Goal: Task Accomplishment & Management: Manage account settings

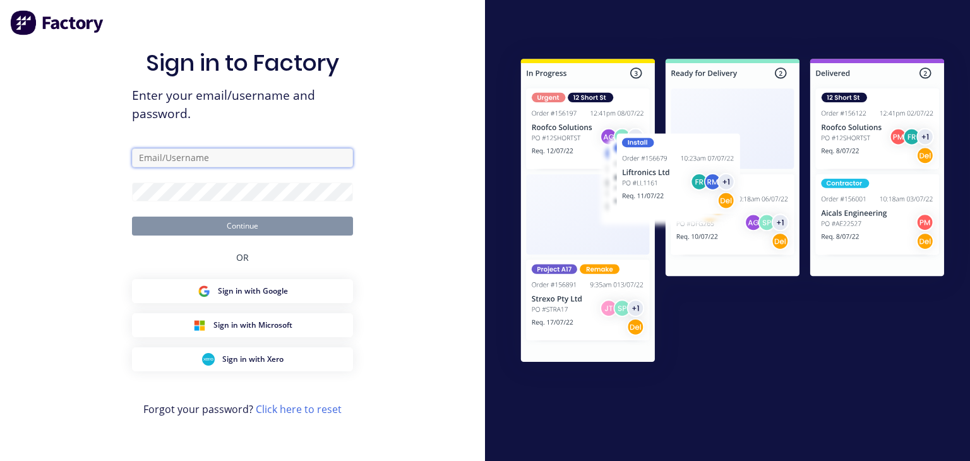
type input "[EMAIL_ADDRESS][DOMAIN_NAME]"
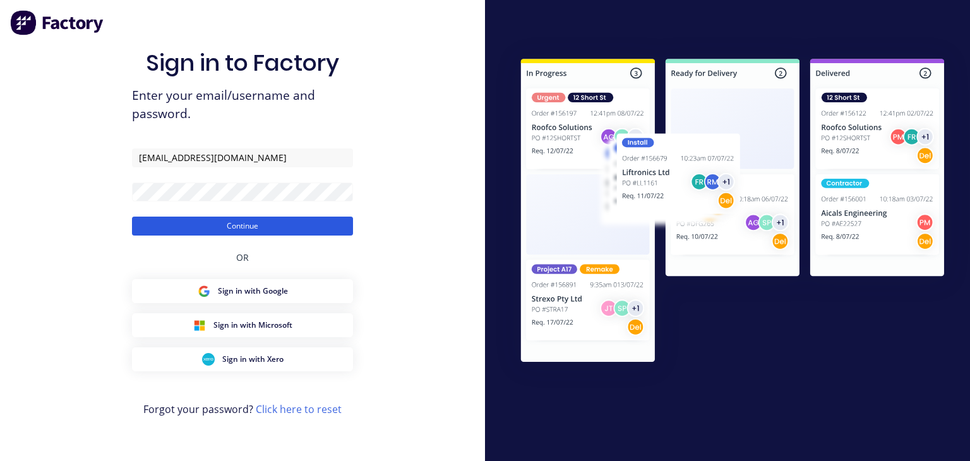
click at [296, 232] on button "Continue" at bounding box center [242, 226] width 221 height 19
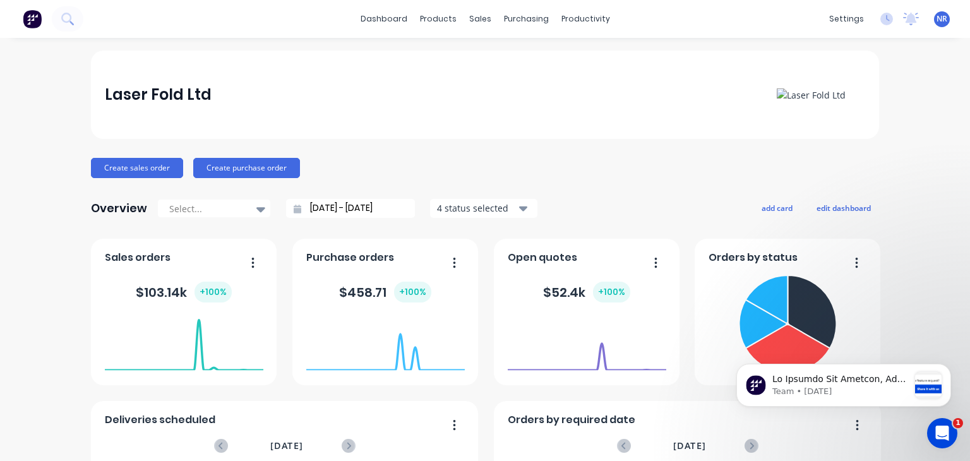
click at [937, 23] on span "NR" at bounding box center [942, 18] width 11 height 11
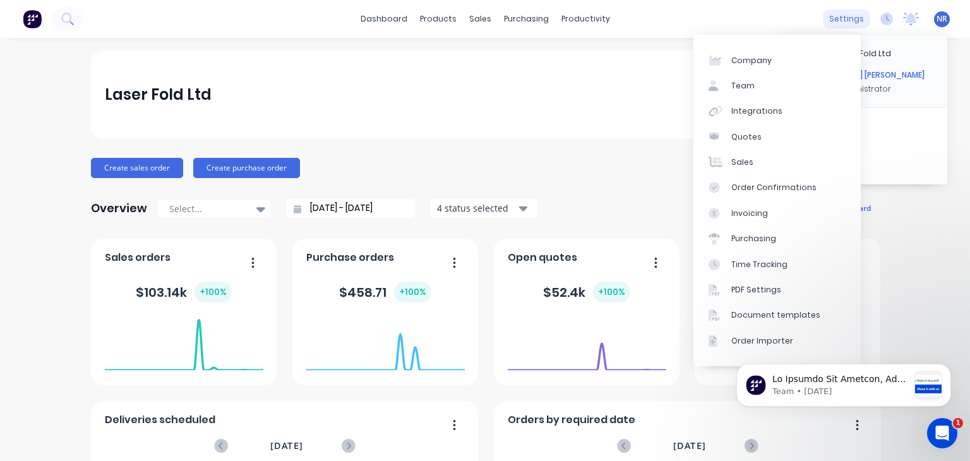
click at [841, 15] on div "settings" at bounding box center [846, 18] width 47 height 19
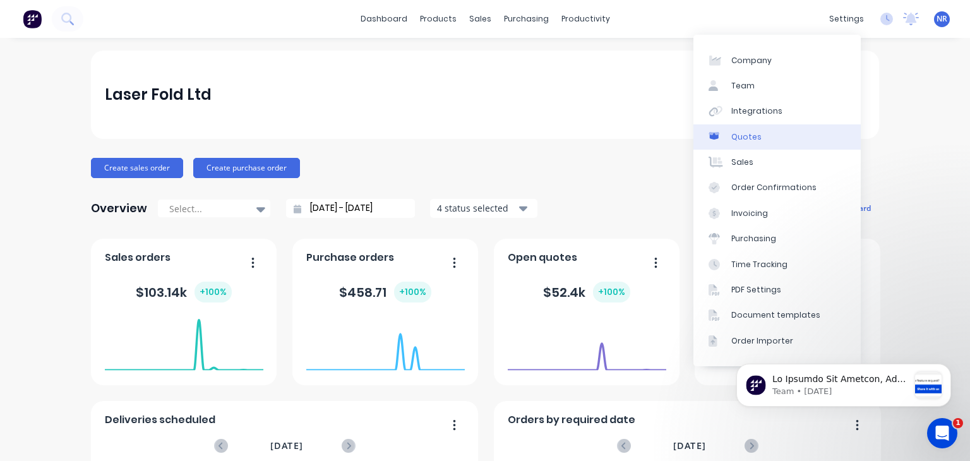
click at [768, 149] on link "Quotes" at bounding box center [777, 136] width 167 height 25
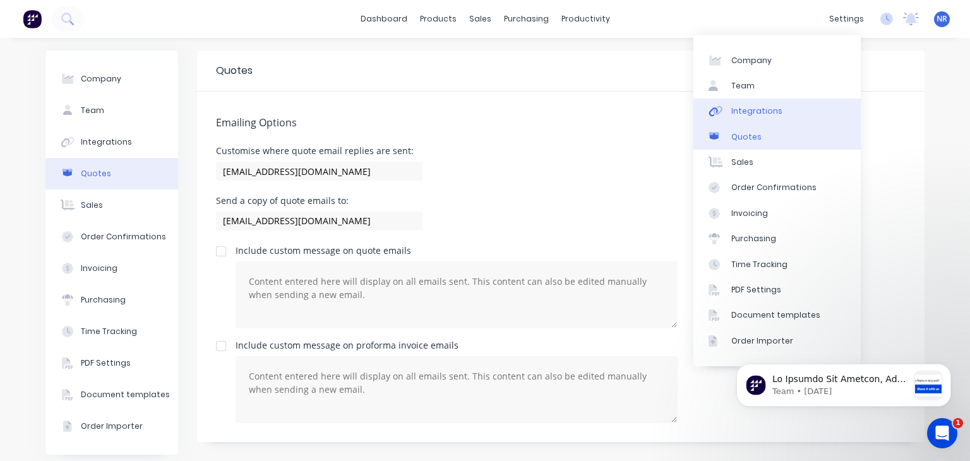
click at [764, 107] on div "Integrations" at bounding box center [757, 110] width 51 height 11
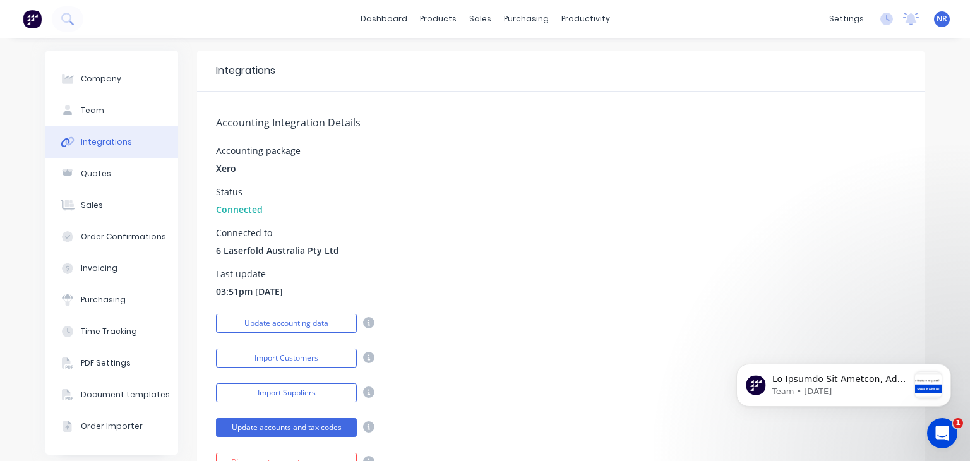
click at [450, 242] on div "Connected to 6 Laserfold Australia Pty Ltd" at bounding box center [561, 243] width 690 height 28
click at [98, 267] on div "Invoicing" at bounding box center [99, 268] width 37 height 11
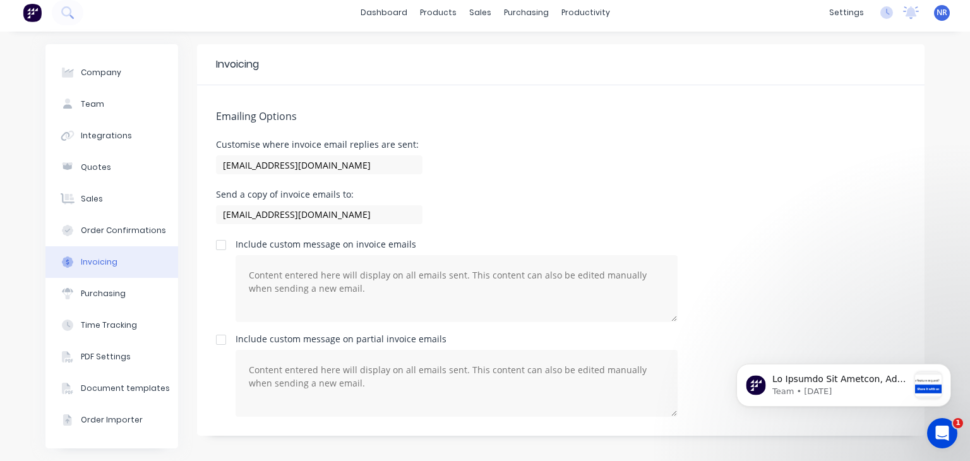
scroll to position [6, 0]
click at [90, 142] on button "Integrations" at bounding box center [111, 137] width 133 height 32
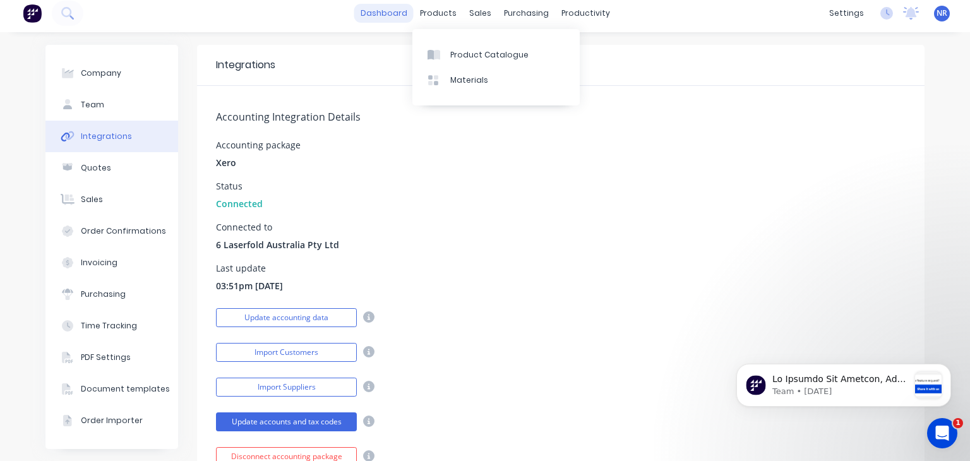
click at [400, 15] on link "dashboard" at bounding box center [383, 13] width 59 height 19
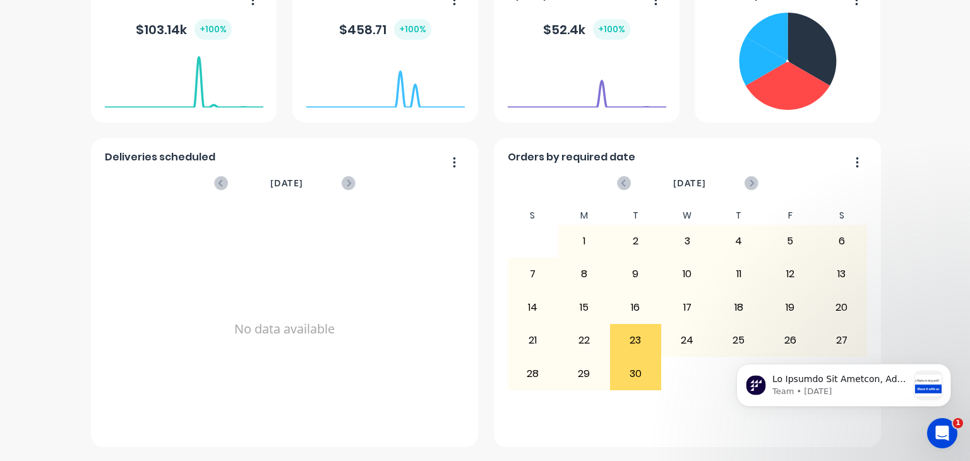
scroll to position [168, 0]
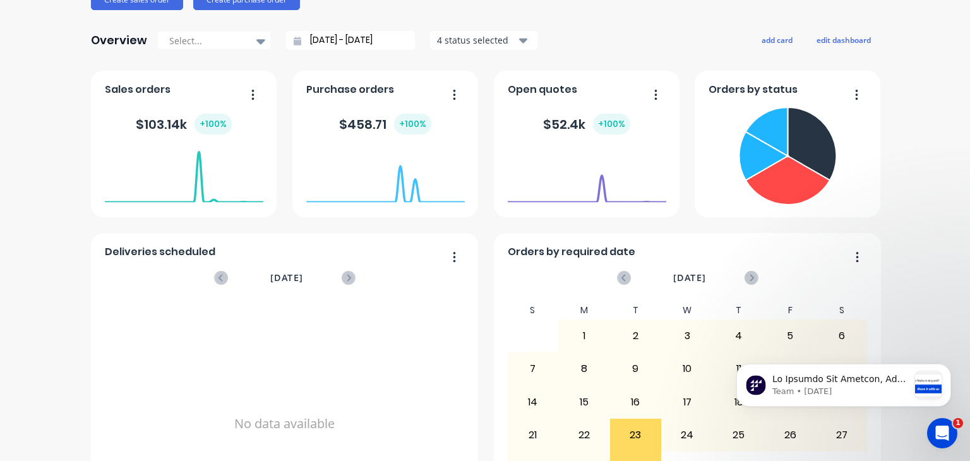
click at [447, 99] on button "button" at bounding box center [450, 96] width 27 height 20
click at [360, 83] on span "Purchase orders" at bounding box center [350, 89] width 88 height 15
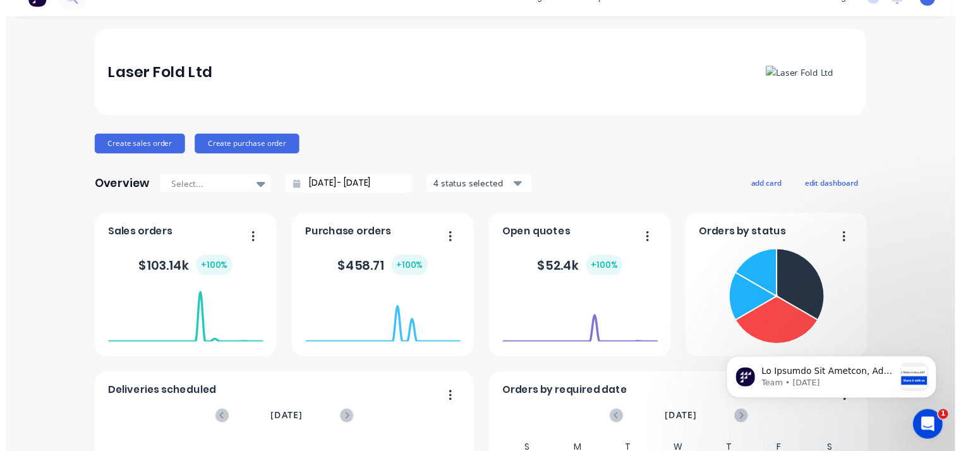
scroll to position [0, 0]
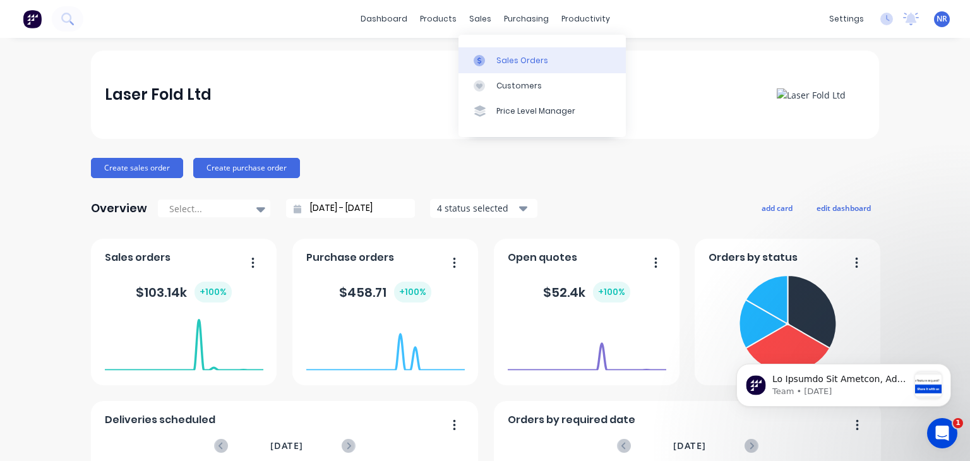
click at [500, 54] on link "Sales Orders" at bounding box center [542, 59] width 167 height 25
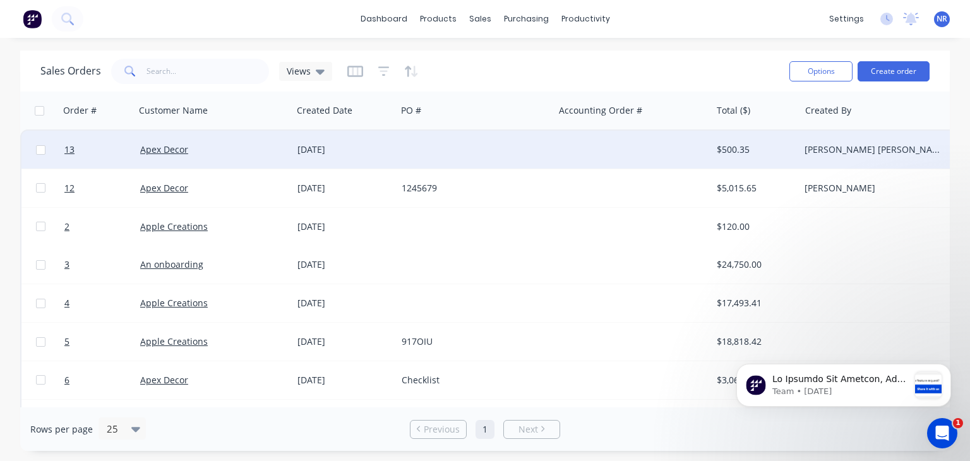
click at [174, 155] on div "Apex Decor" at bounding box center [210, 149] width 140 height 13
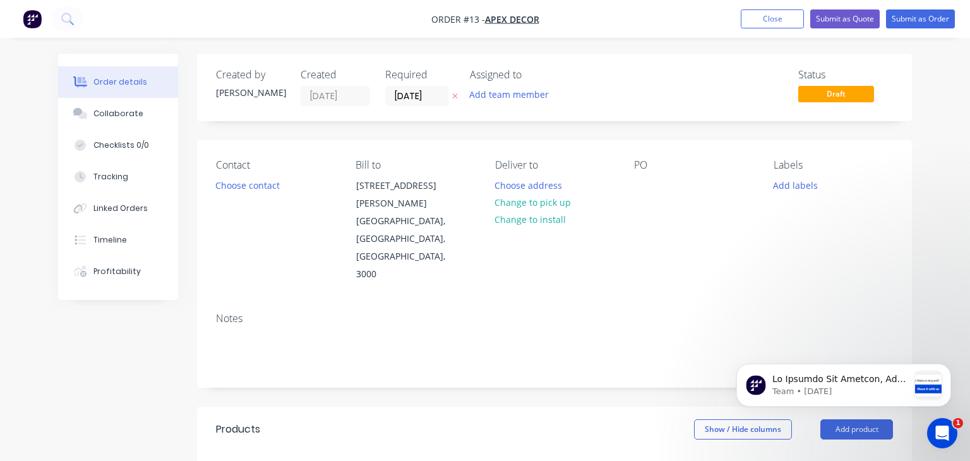
type input "$5.40"
type input "125"
type input "$12.15"
type input "$24.30"
type input "$8.10"
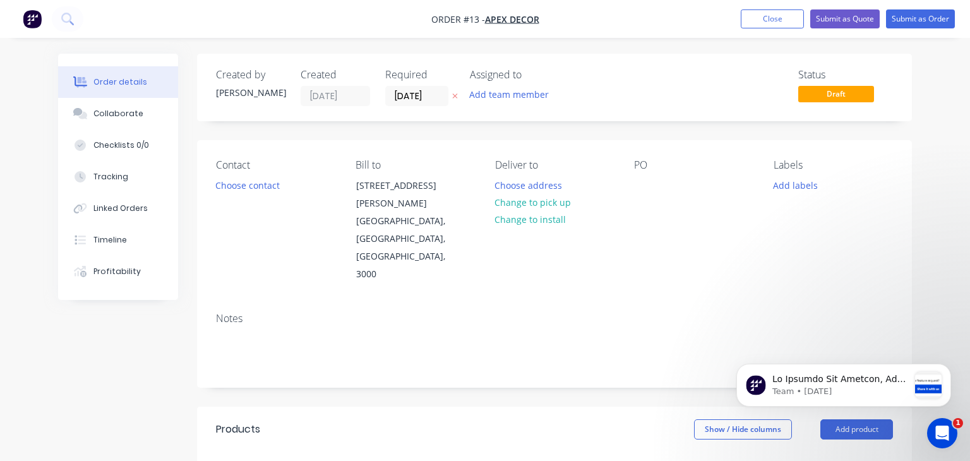
type input "100"
type input "$16.20"
type input "$24.09"
type input "100"
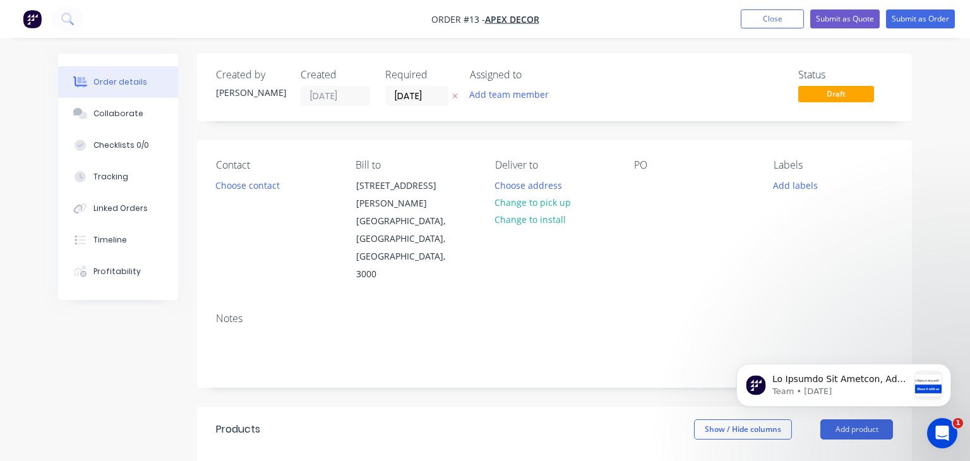
type input "$48.18"
type input "$96.36"
type input "$159.00"
type input "100"
type input "$318.00"
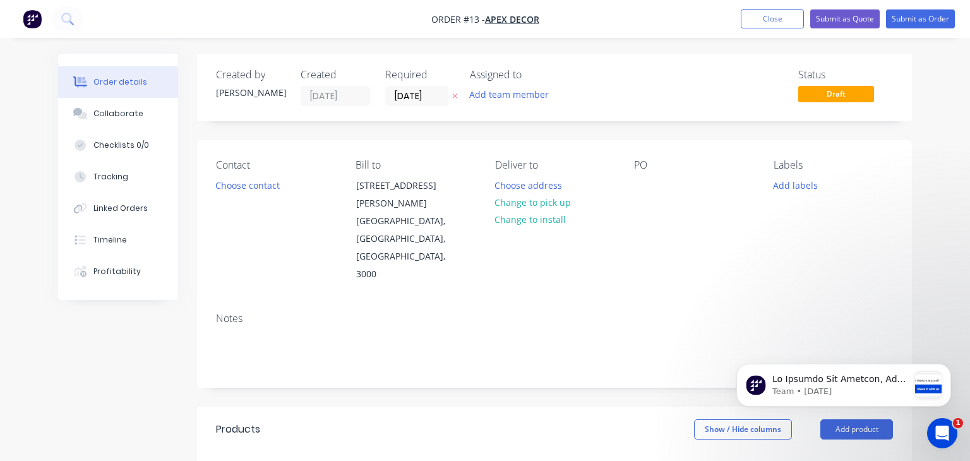
type input "$318.00"
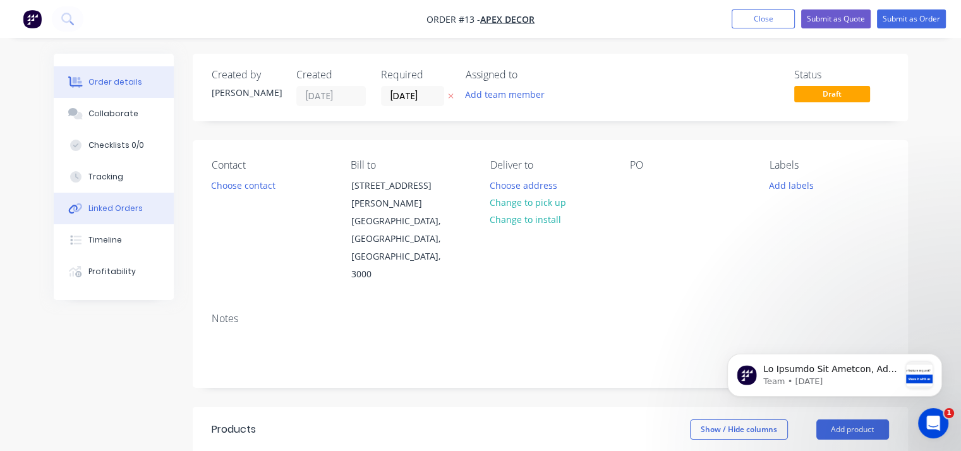
click at [129, 206] on div "Linked Orders" at bounding box center [115, 208] width 54 height 11
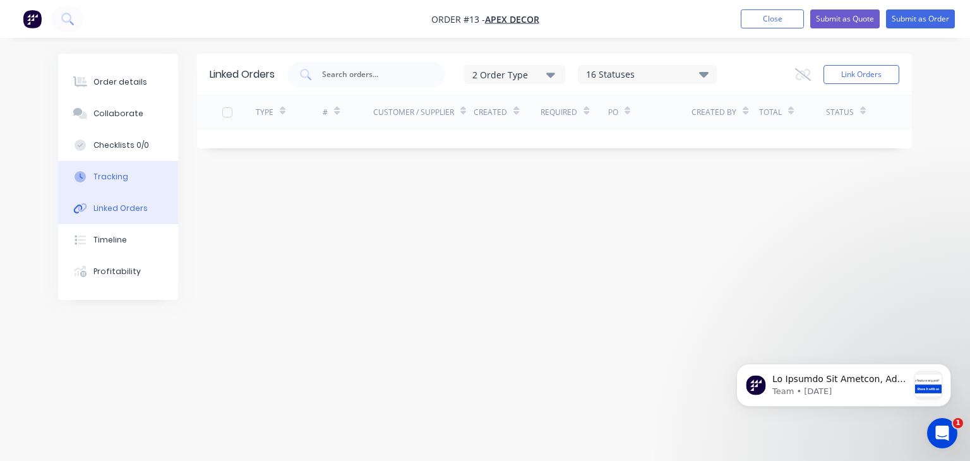
click at [121, 178] on div "Tracking" at bounding box center [110, 176] width 35 height 11
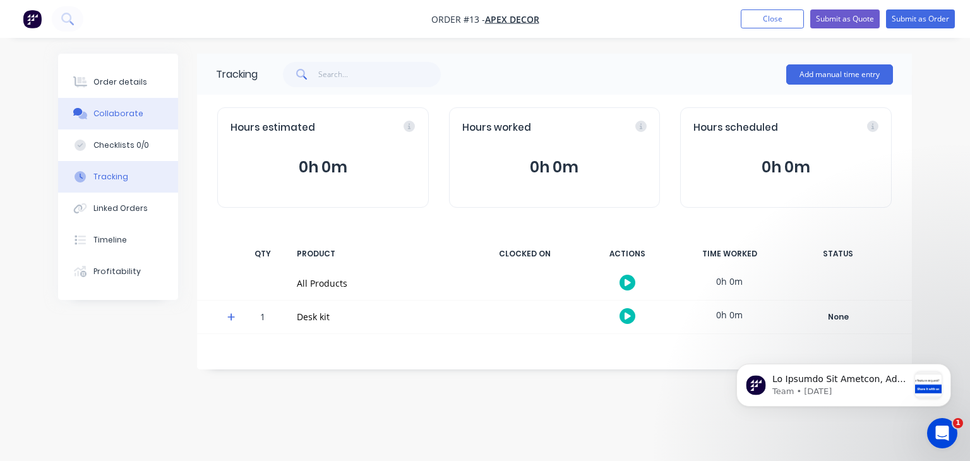
click at [136, 124] on button "Collaborate" at bounding box center [118, 114] width 120 height 32
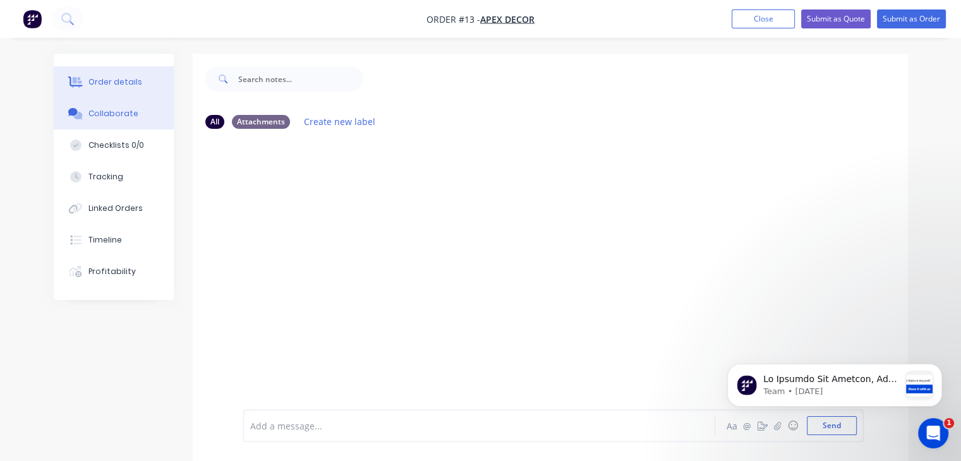
click at [134, 90] on button "Order details" at bounding box center [114, 82] width 120 height 32
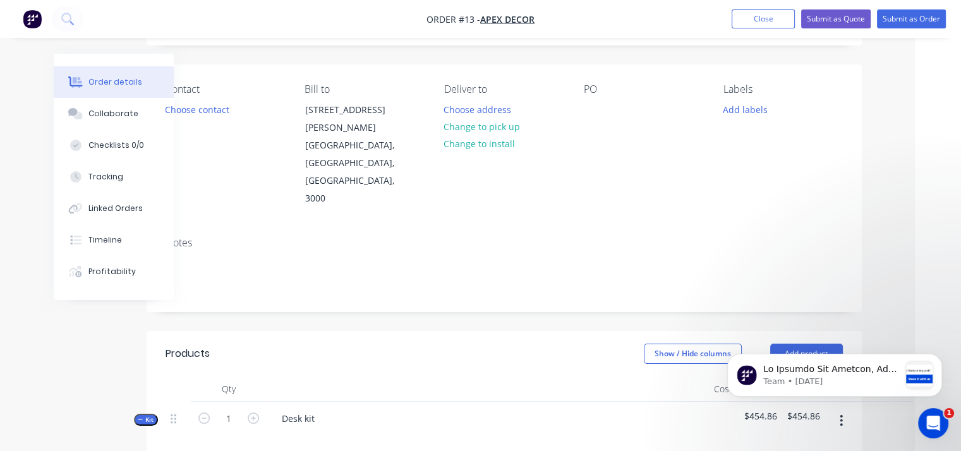
scroll to position [76, 46]
click at [819, 344] on button "Add product" at bounding box center [806, 354] width 73 height 20
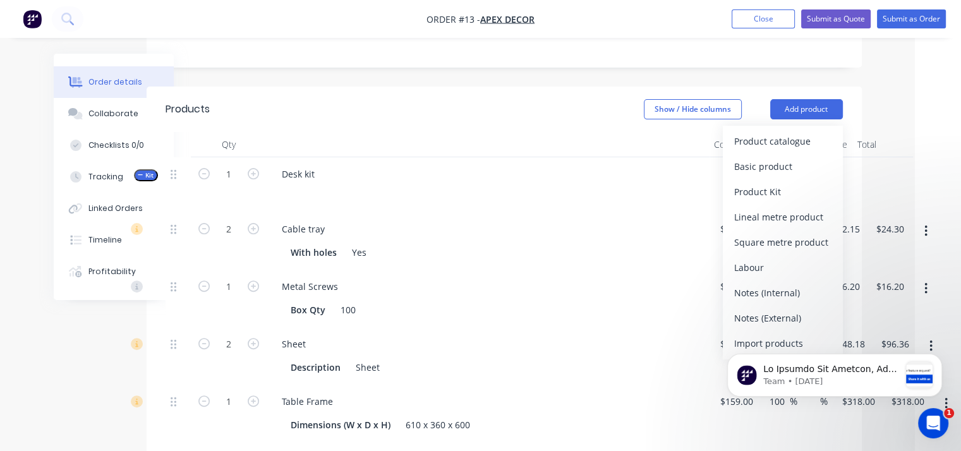
scroll to position [321, 46]
click at [788, 131] on div "Product catalogue" at bounding box center [782, 140] width 97 height 18
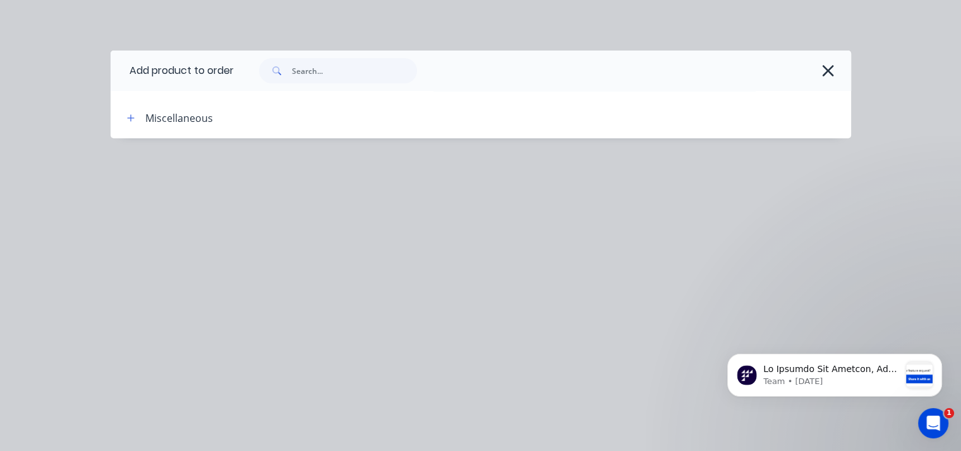
scroll to position [321, 42]
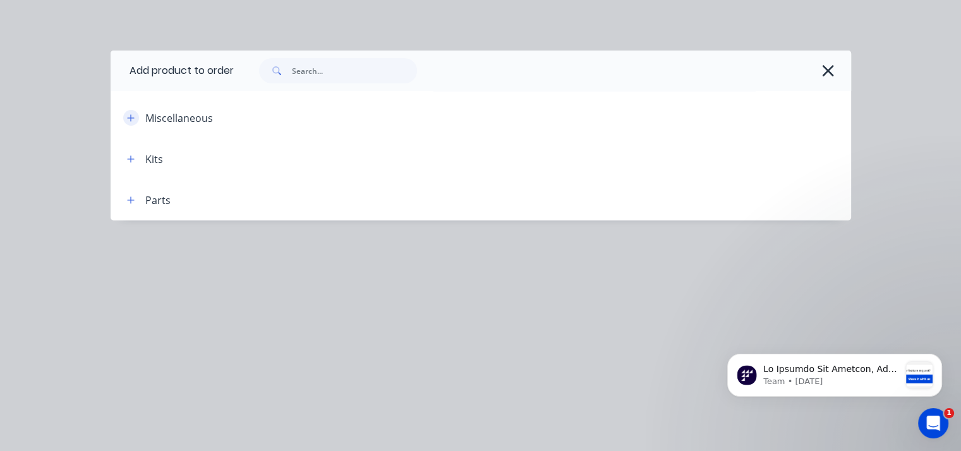
click at [124, 116] on button "button" at bounding box center [131, 118] width 16 height 16
click at [132, 157] on icon "button" at bounding box center [131, 159] width 8 height 9
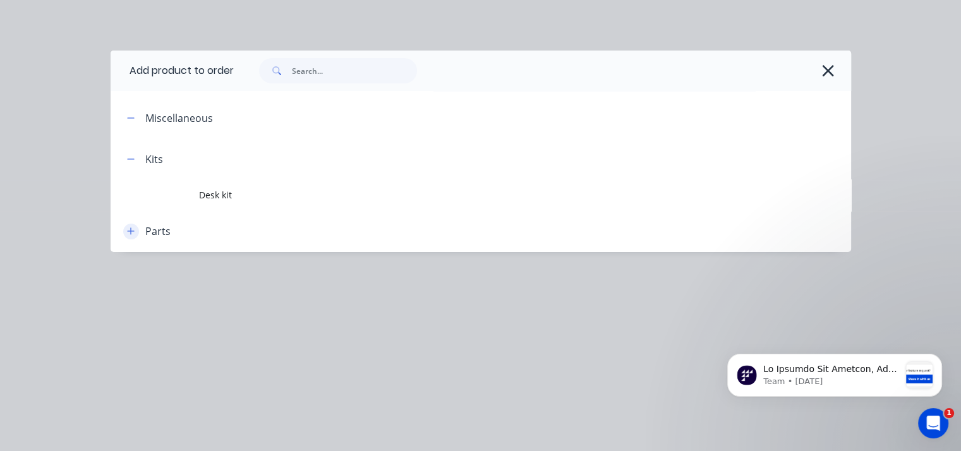
click at [131, 233] on icon "button" at bounding box center [131, 231] width 8 height 9
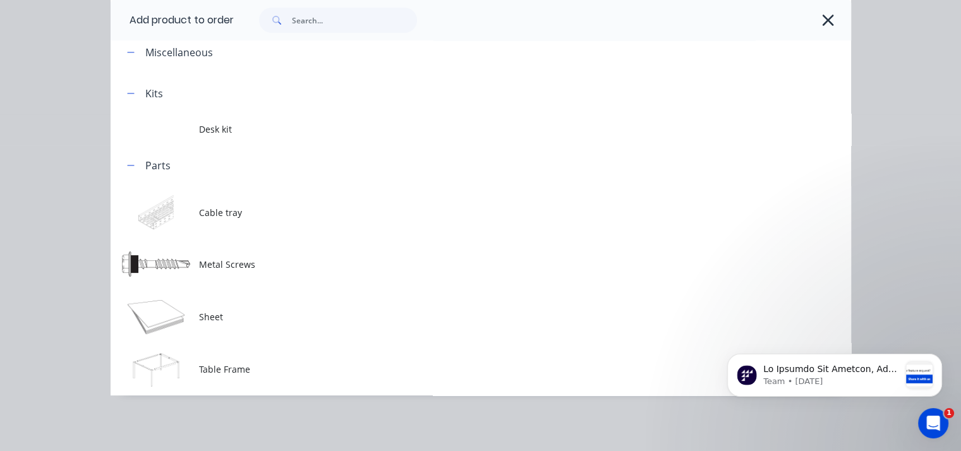
scroll to position [0, 0]
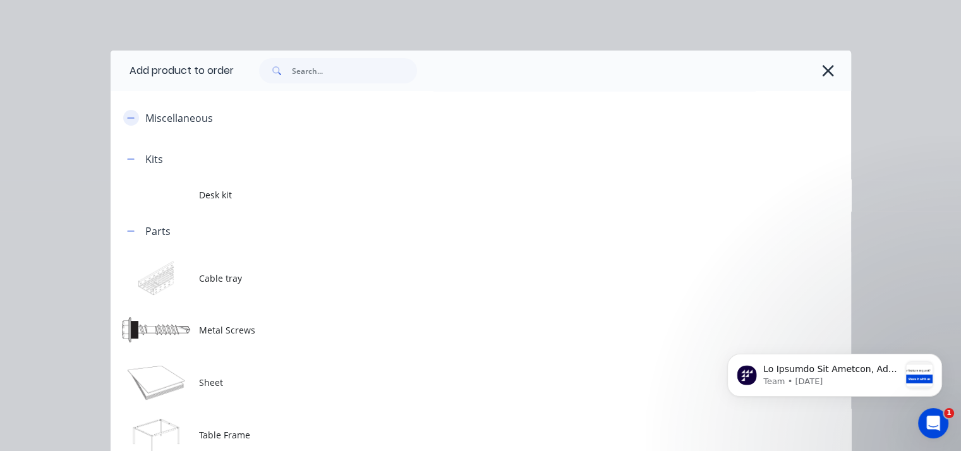
click at [131, 119] on button "button" at bounding box center [131, 118] width 16 height 16
click at [826, 62] on icon "button" at bounding box center [827, 71] width 13 height 18
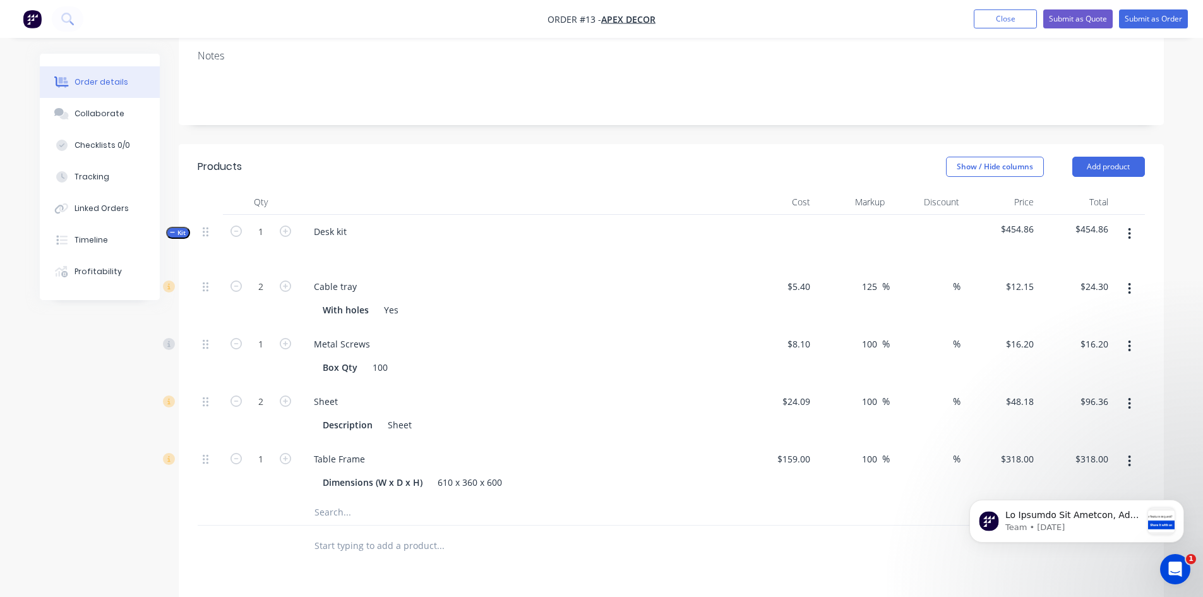
scroll to position [326, 0]
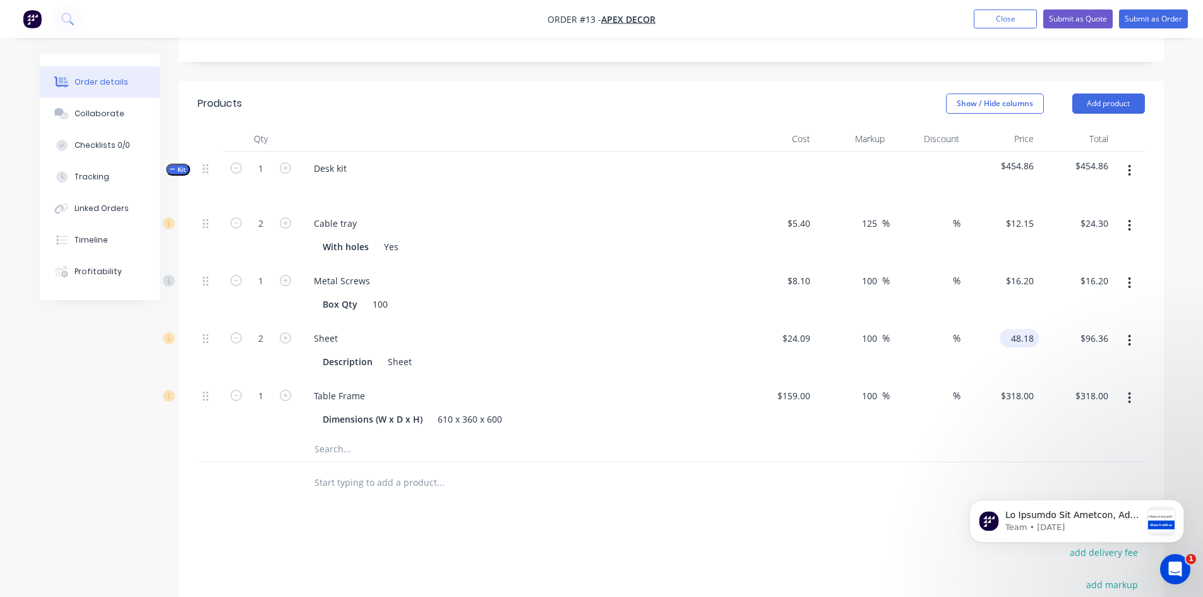
click at [960, 329] on input "48.18" at bounding box center [1022, 338] width 34 height 18
type input "4"
type input "-83.4"
type input "$4.00"
type input "$8.00"
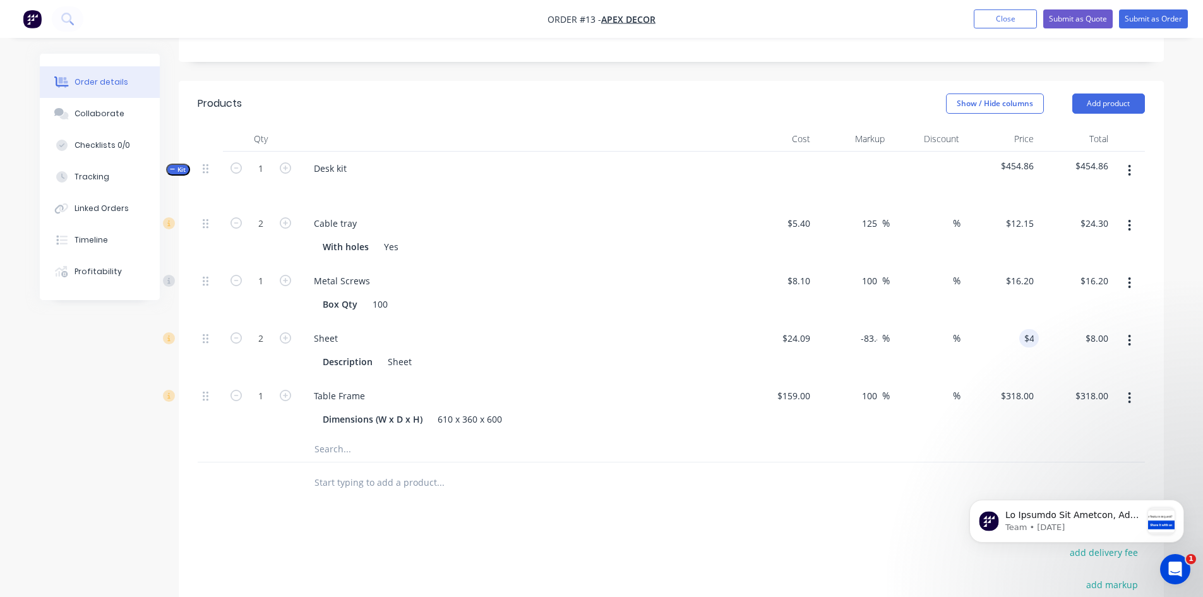
click at [960, 322] on div "$4.00 4" at bounding box center [1002, 350] width 75 height 57
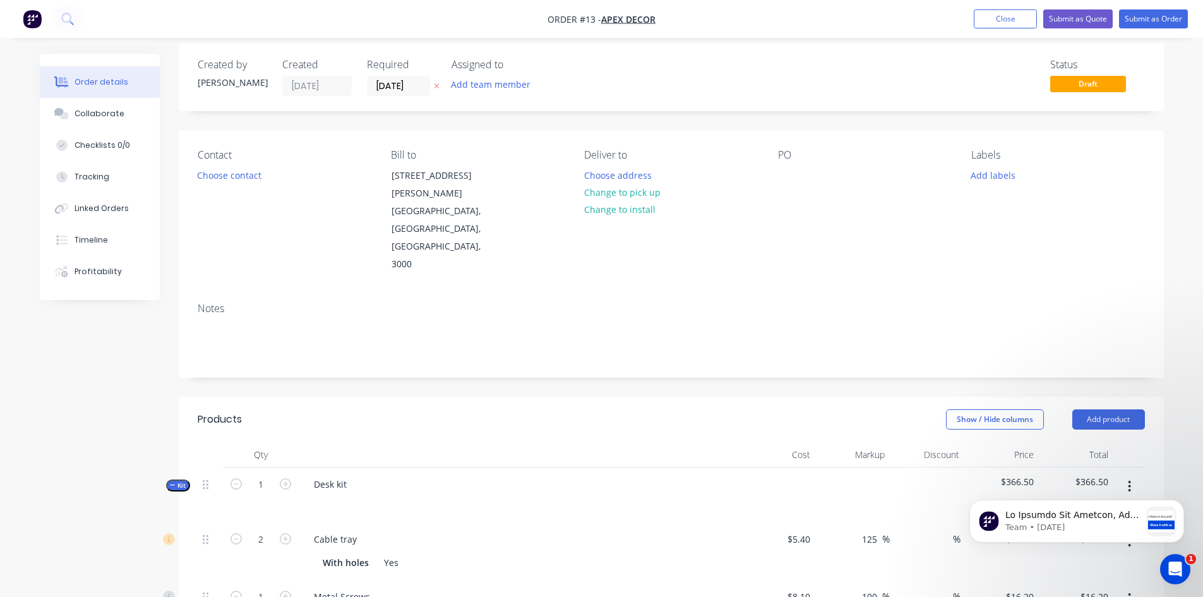
scroll to position [0, 0]
